Goal: Check status: Check status

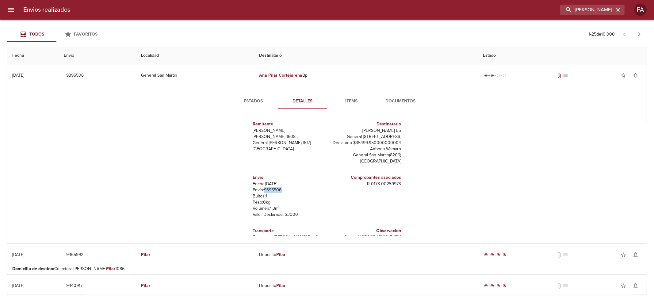
scroll to position [15, 0]
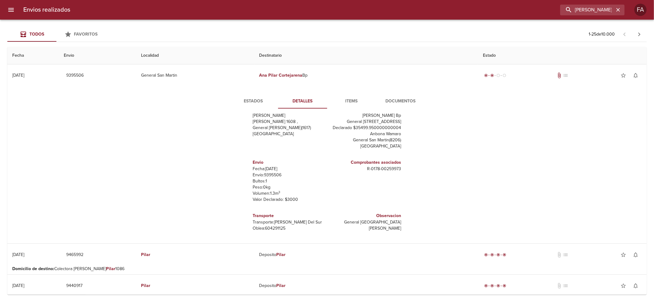
click at [257, 215] on h6 "Transporte" at bounding box center [289, 216] width 72 height 7
drag, startPoint x: 257, startPoint y: 215, endPoint x: 263, endPoint y: 239, distance: 24.1
click at [263, 239] on div "Estados Detalles Items Documentos Remitente Wamaro Tortuguitas [PERSON_NAME] 16…" at bounding box center [327, 164] width 630 height 157
copy div "Transporte Transporte: [PERSON_NAME] Del Sur [PERSON_NAME]: 604291125"
click at [597, 15] on input "[PERSON_NAME] BP" at bounding box center [575, 10] width 79 height 11
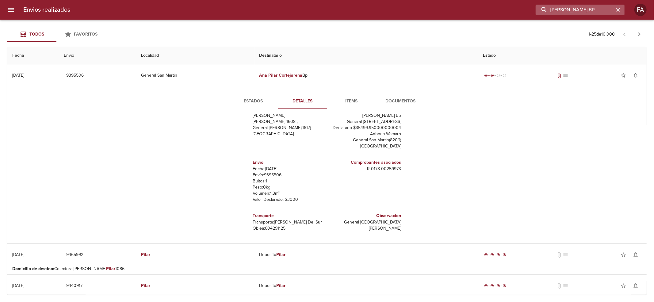
click at [597, 15] on input "[PERSON_NAME] BP" at bounding box center [575, 10] width 79 height 11
paste input "lfredo [PERSON_NAME]"
type input "[PERSON_NAME]"
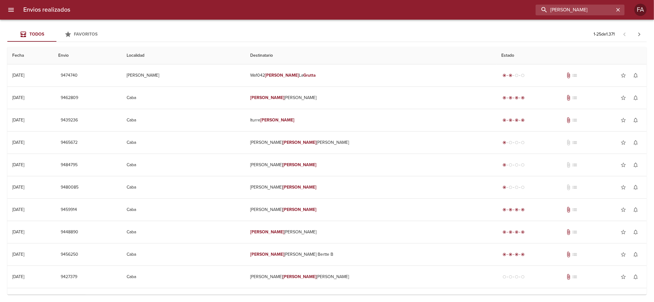
scroll to position [0, 0]
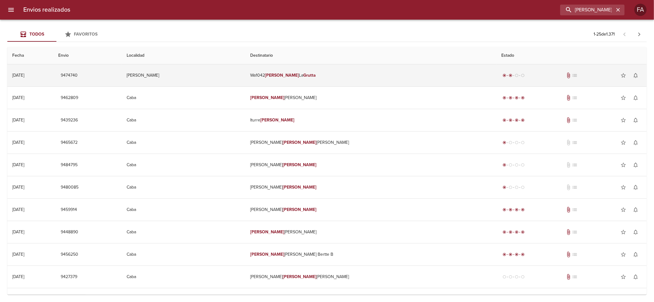
click at [385, 67] on td "Wa1042 [PERSON_NAME]" at bounding box center [370, 75] width 251 height 22
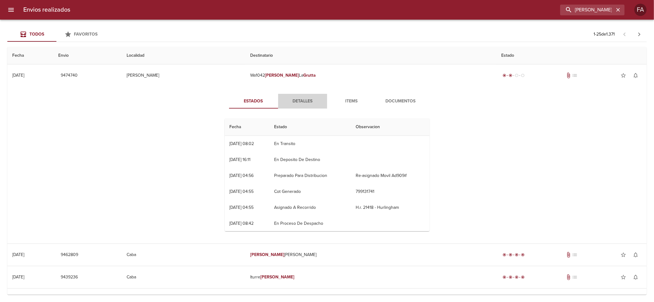
click at [309, 107] on button "Detalles" at bounding box center [302, 101] width 49 height 15
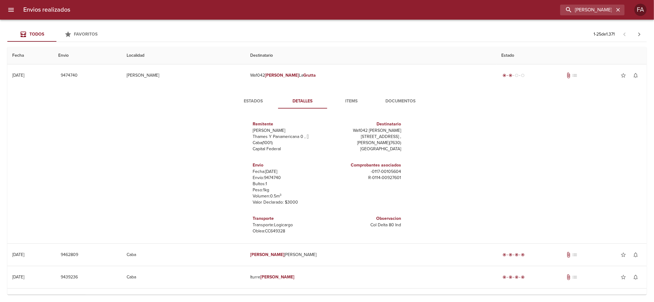
click at [264, 179] on p "Envío: 9474740" at bounding box center [289, 178] width 72 height 6
copy p "9474740"
click at [248, 96] on button "Estados" at bounding box center [253, 101] width 49 height 15
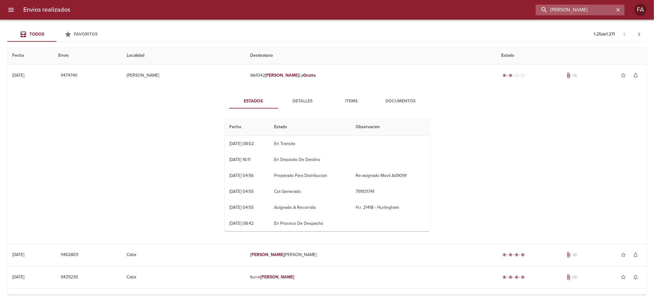
click at [596, 11] on input "[PERSON_NAME]" at bounding box center [575, 10] width 79 height 11
drag, startPoint x: 596, startPoint y: 11, endPoint x: 600, endPoint y: 12, distance: 3.6
click at [597, 11] on input "[PERSON_NAME]" at bounding box center [575, 10] width 79 height 11
paste input "[PERSON_NAME] ML"
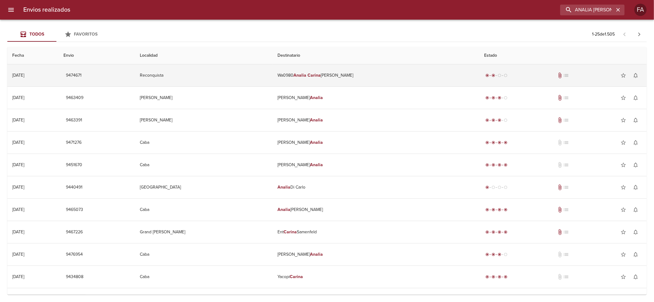
click at [454, 69] on td "Wa0980 [PERSON_NAME] [PERSON_NAME]" at bounding box center [376, 75] width 207 height 22
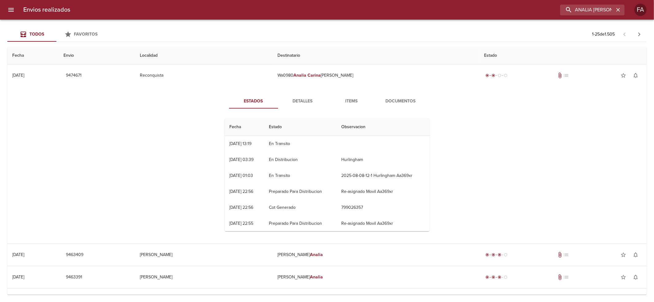
click at [290, 112] on div "Estados Detalles Items Documentos Fecha Estado Observacion 11/08 [DATE] 13:19 E…" at bounding box center [327, 165] width 221 height 142
click at [300, 104] on span "Detalles" at bounding box center [303, 102] width 42 height 8
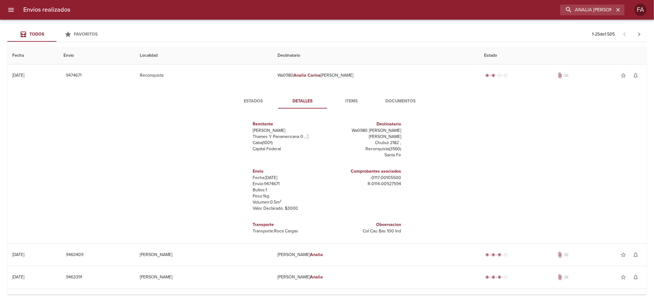
click at [269, 181] on p "Envío: 9474671" at bounding box center [289, 184] width 72 height 6
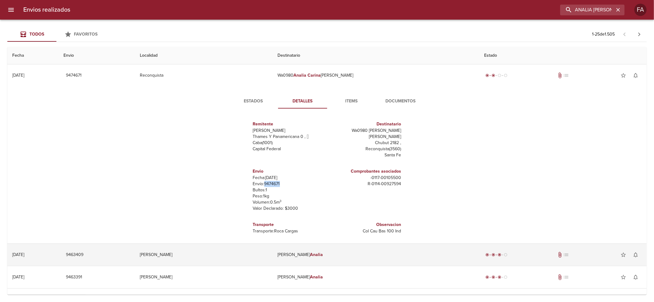
copy p "9474671"
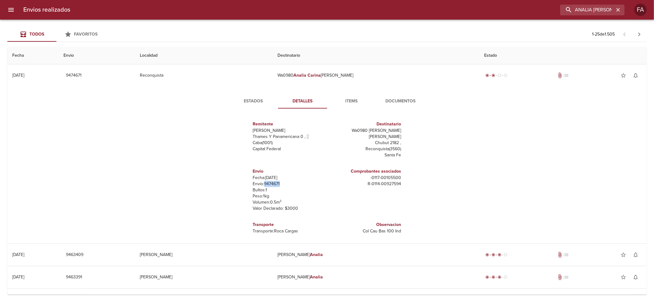
copy p "9474671"
click at [605, 8] on input "ANALIA [PERSON_NAME] ML" at bounding box center [575, 10] width 79 height 11
paste input "[PERSON_NAME]"
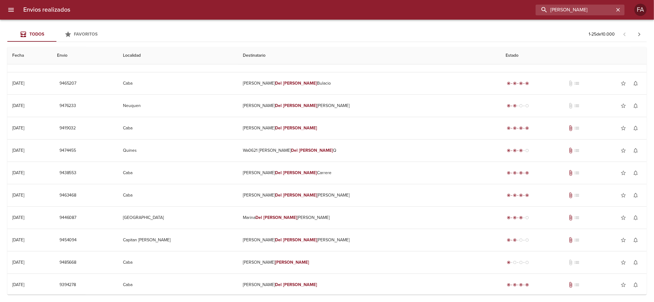
scroll to position [123, 0]
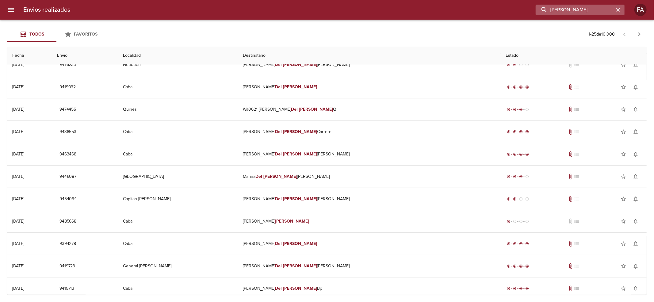
click at [585, 5] on input "[PERSON_NAME]" at bounding box center [575, 10] width 79 height 11
paste input "[PERSON_NAME]"
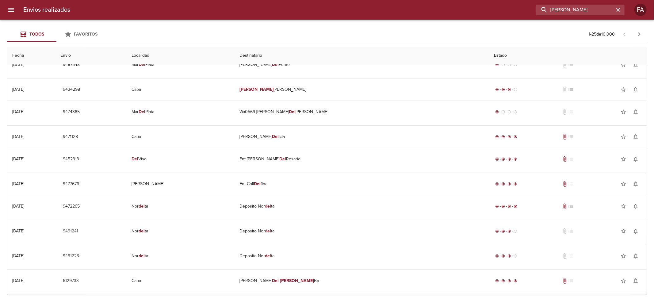
scroll to position [0, 0]
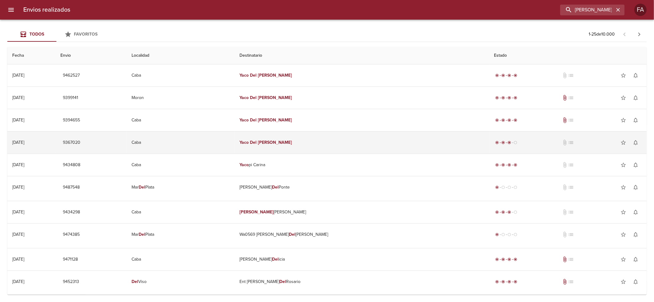
click at [301, 150] on td "[PERSON_NAME]" at bounding box center [362, 143] width 255 height 22
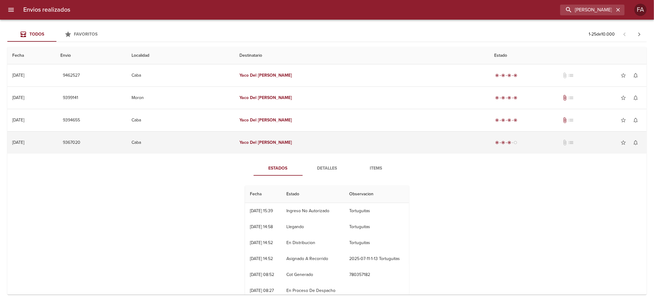
click at [235, 136] on td "Caba" at bounding box center [181, 143] width 108 height 22
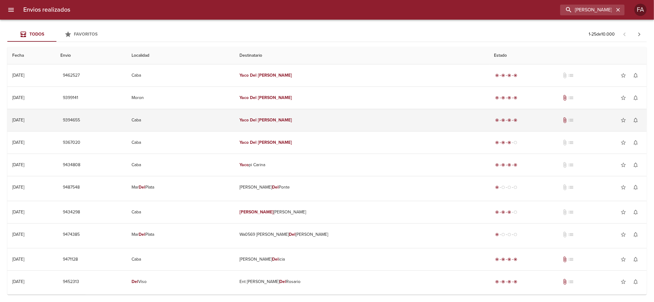
click at [235, 123] on td "Caba" at bounding box center [181, 120] width 108 height 22
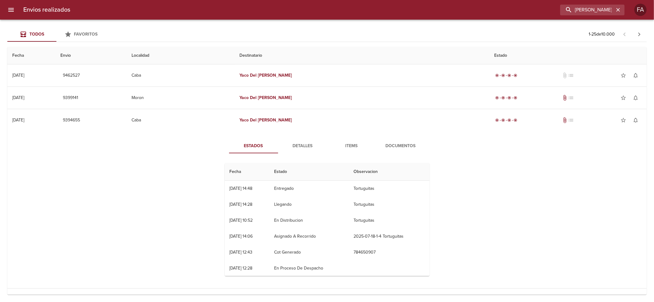
click at [405, 149] on span "Documentos" at bounding box center [401, 146] width 42 height 8
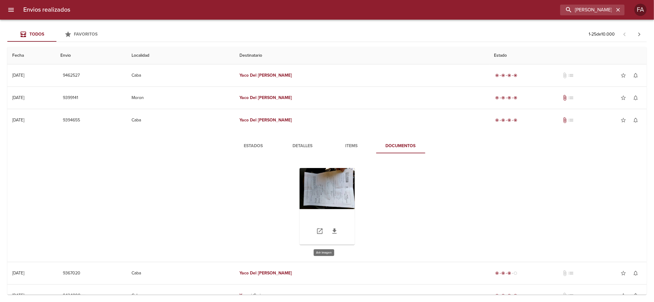
click at [317, 189] on div "Tabla de envíos del cliente" at bounding box center [327, 206] width 55 height 77
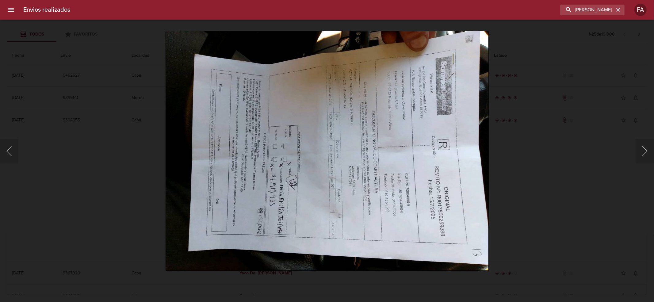
click at [573, 181] on div "Lightbox" at bounding box center [327, 151] width 654 height 302
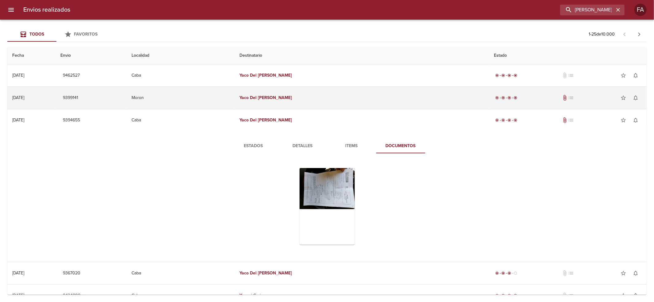
click at [377, 101] on td "[PERSON_NAME]" at bounding box center [362, 98] width 255 height 22
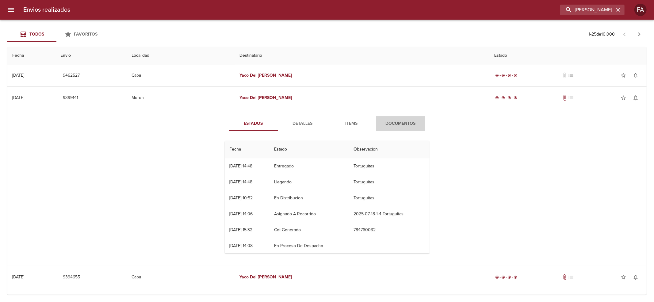
click at [396, 118] on button "Documentos" at bounding box center [400, 123] width 49 height 15
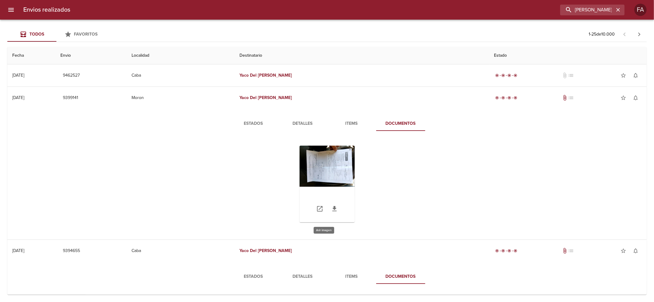
click at [343, 166] on div "Tabla de envíos del cliente" at bounding box center [327, 184] width 55 height 77
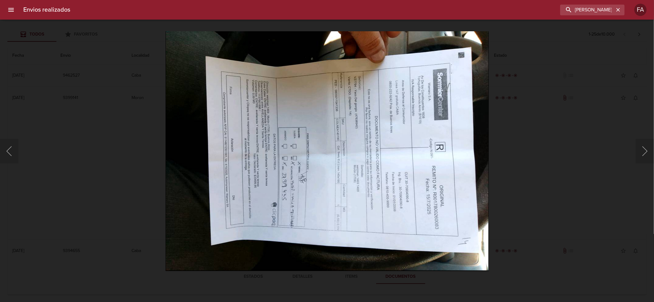
click at [540, 144] on div "Lightbox" at bounding box center [327, 151] width 654 height 302
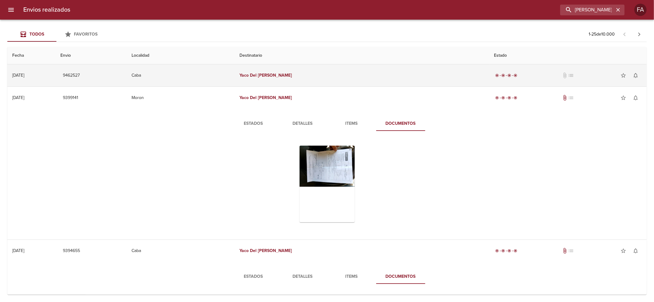
click at [394, 74] on td "[PERSON_NAME]" at bounding box center [362, 75] width 255 height 22
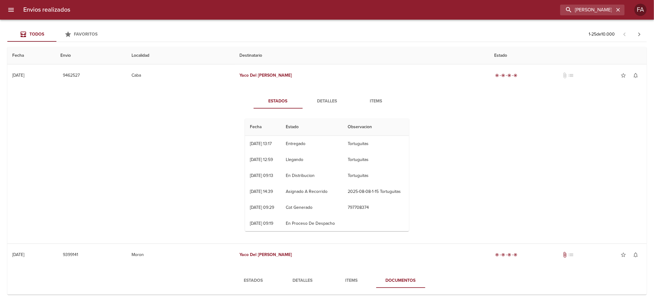
click at [308, 106] on button "Detalles" at bounding box center [327, 101] width 49 height 15
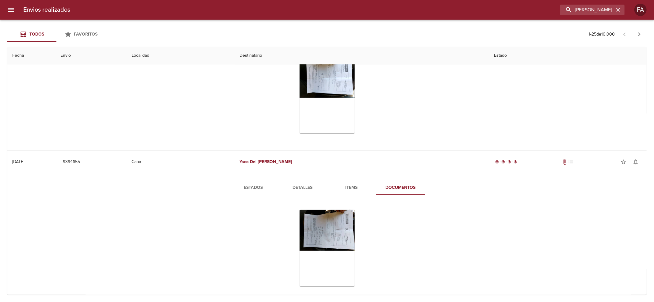
scroll to position [368, 0]
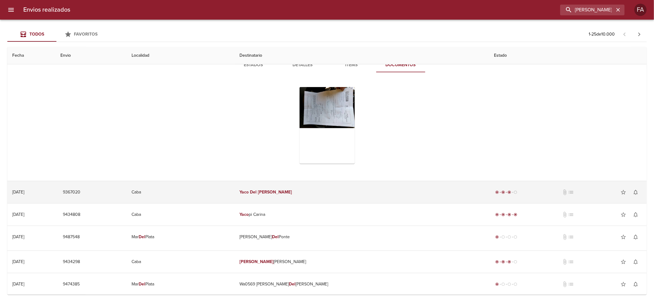
click at [127, 197] on td "9367020" at bounding box center [91, 192] width 71 height 22
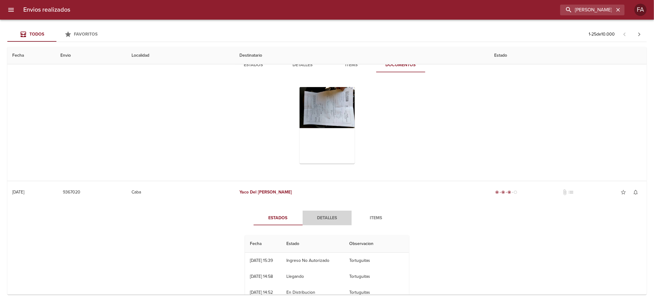
click at [333, 221] on span "Detalles" at bounding box center [327, 218] width 42 height 8
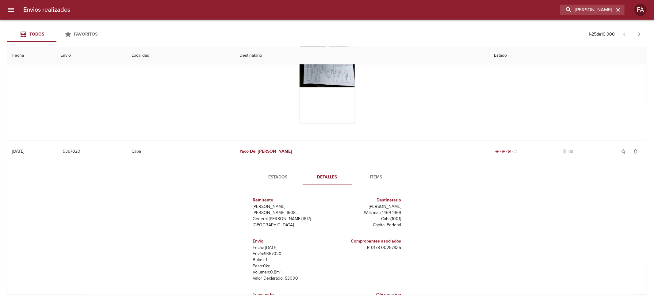
scroll to position [491, 0]
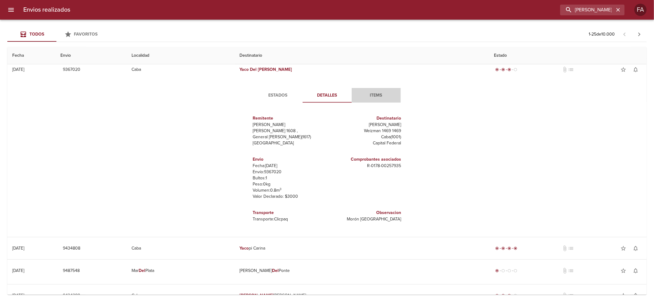
click at [377, 100] on button "Items" at bounding box center [376, 95] width 49 height 15
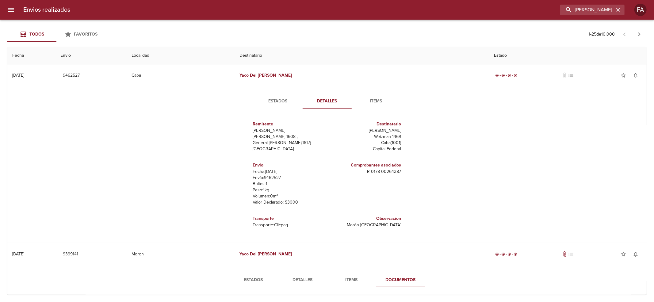
scroll to position [123, 0]
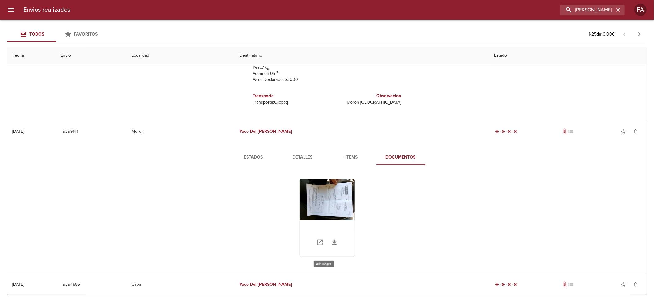
click at [320, 187] on div "Tabla de envíos del cliente" at bounding box center [327, 217] width 55 height 77
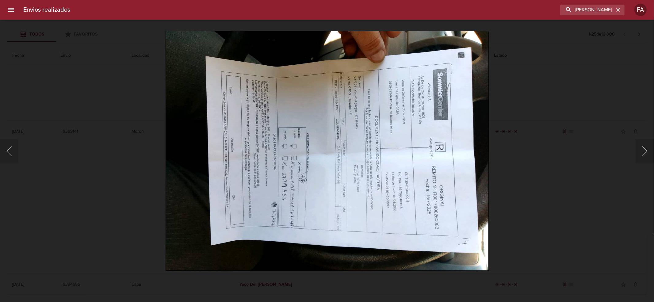
click at [475, 183] on img "Lightbox" at bounding box center [327, 151] width 323 height 240
click at [516, 183] on div "Lightbox" at bounding box center [327, 151] width 654 height 302
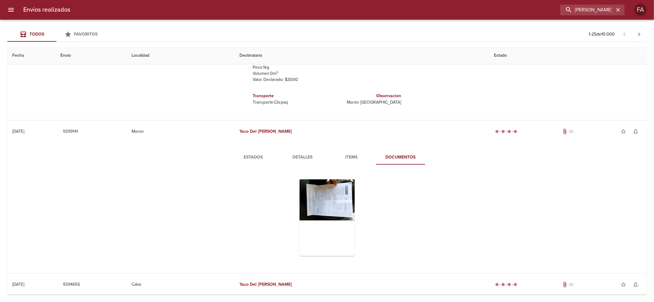
click at [628, 6] on div "Envios realizados [PERSON_NAME]" at bounding box center [327, 10] width 654 height 20
click at [611, 10] on input "[PERSON_NAME]" at bounding box center [575, 10] width 79 height 11
paste input "[PERSON_NAME] ML"
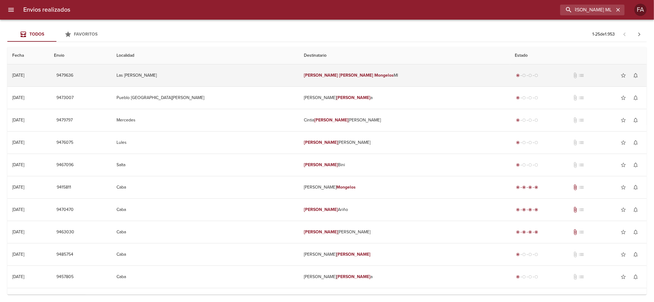
scroll to position [0, 0]
click at [362, 73] on td "[PERSON_NAME] Ml" at bounding box center [404, 75] width 211 height 22
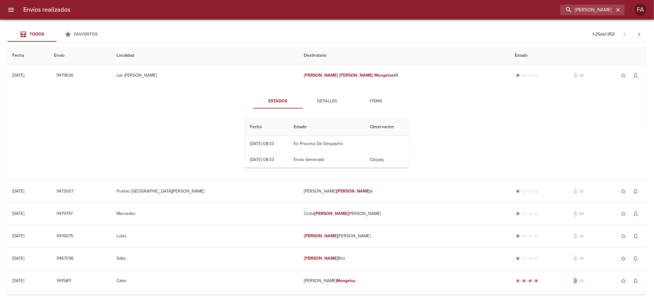
click at [594, 0] on div "Envios realizados [PERSON_NAME] ML FA" at bounding box center [327, 10] width 654 height 20
click at [592, 13] on input "[PERSON_NAME] ML" at bounding box center [575, 10] width 79 height 11
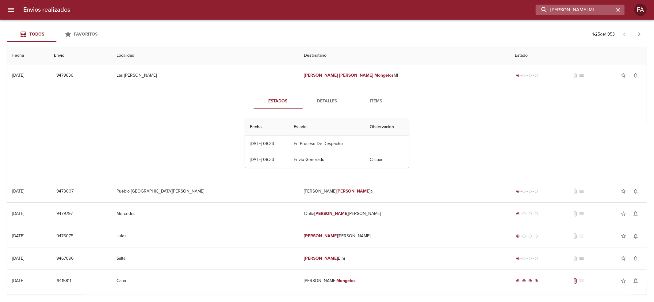
paste input "[PERSON_NAME]"
type input "[PERSON_NAME] [PERSON_NAME]"
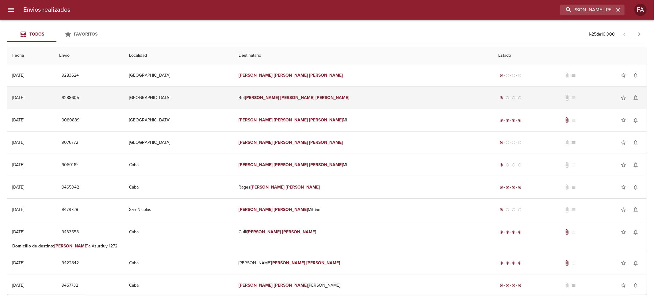
click at [390, 102] on td "Ret [PERSON_NAME]" at bounding box center [364, 98] width 260 height 22
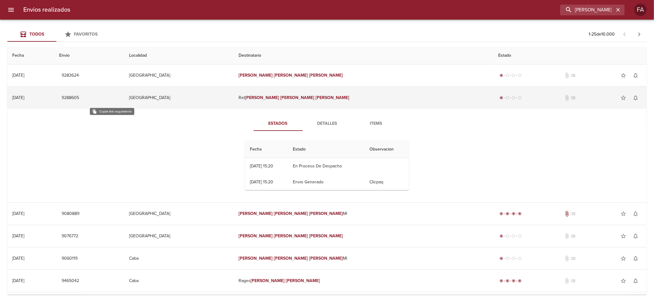
click at [79, 97] on span "9288605" at bounding box center [70, 98] width 17 height 8
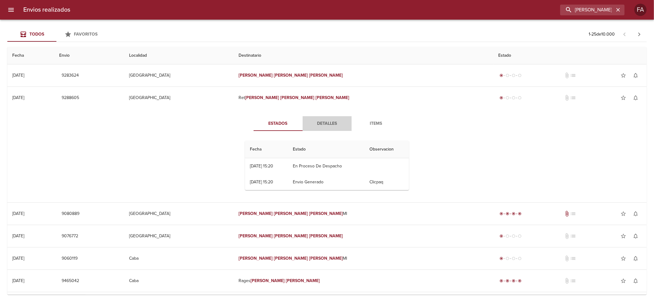
click at [334, 128] on button "Detalles" at bounding box center [327, 123] width 49 height 15
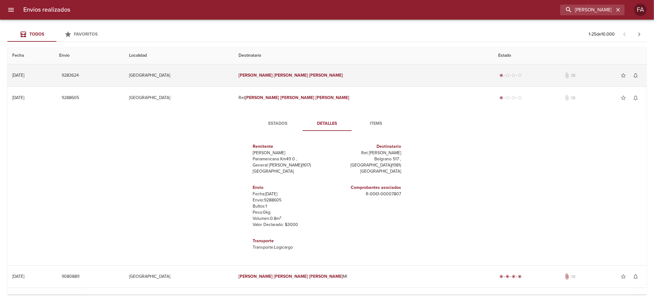
click at [308, 77] on em "[PERSON_NAME]" at bounding box center [291, 75] width 34 height 5
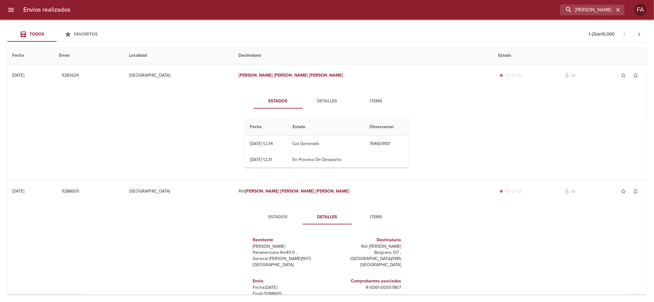
click at [324, 103] on span "Detalles" at bounding box center [327, 102] width 42 height 8
